Goal: Subscribe to service/newsletter

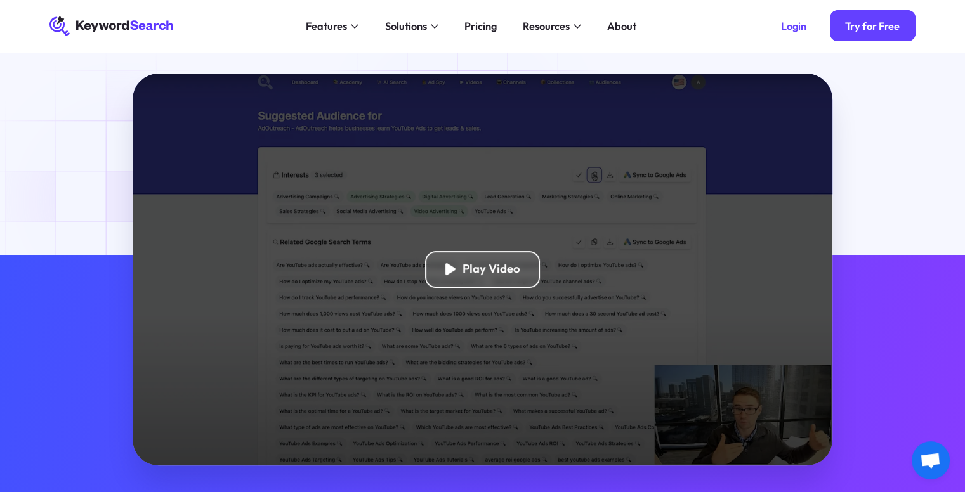
scroll to position [127, 0]
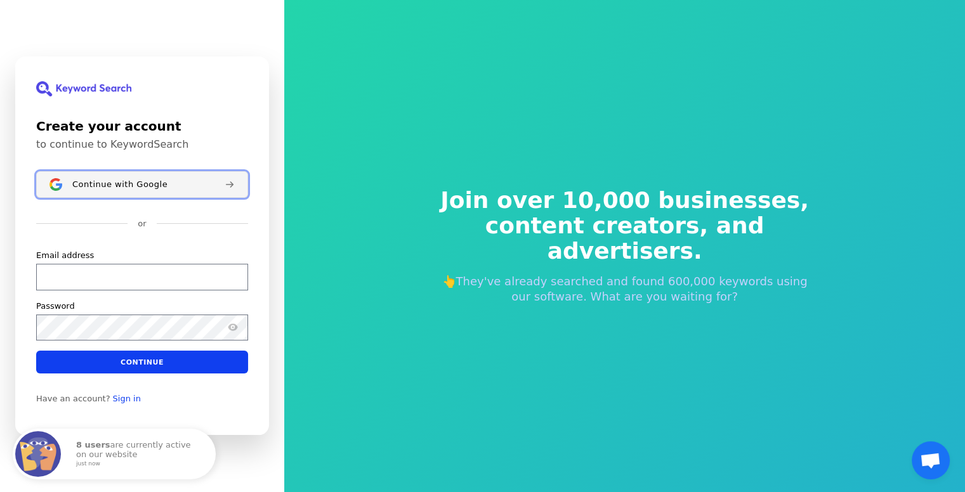
click at [161, 183] on div "Continue with Google" at bounding box center [143, 184] width 142 height 10
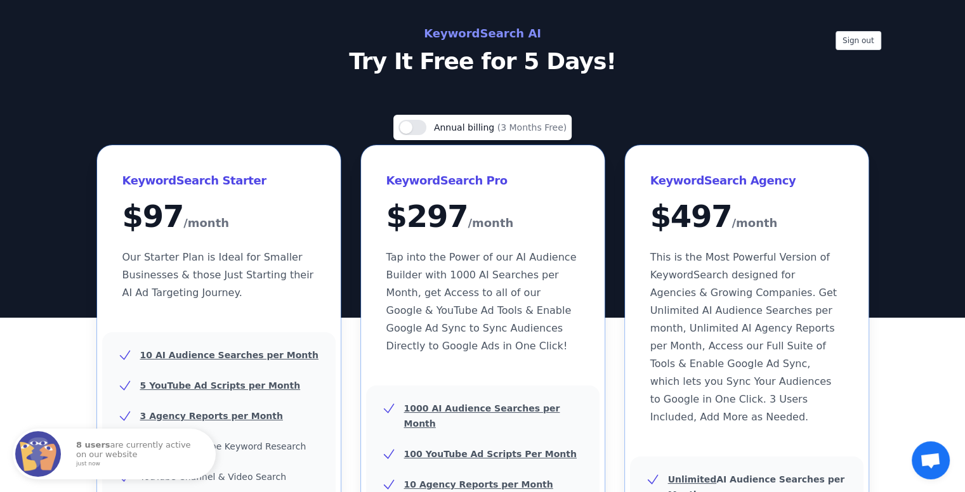
scroll to position [16, 0]
